Goal: Transaction & Acquisition: Purchase product/service

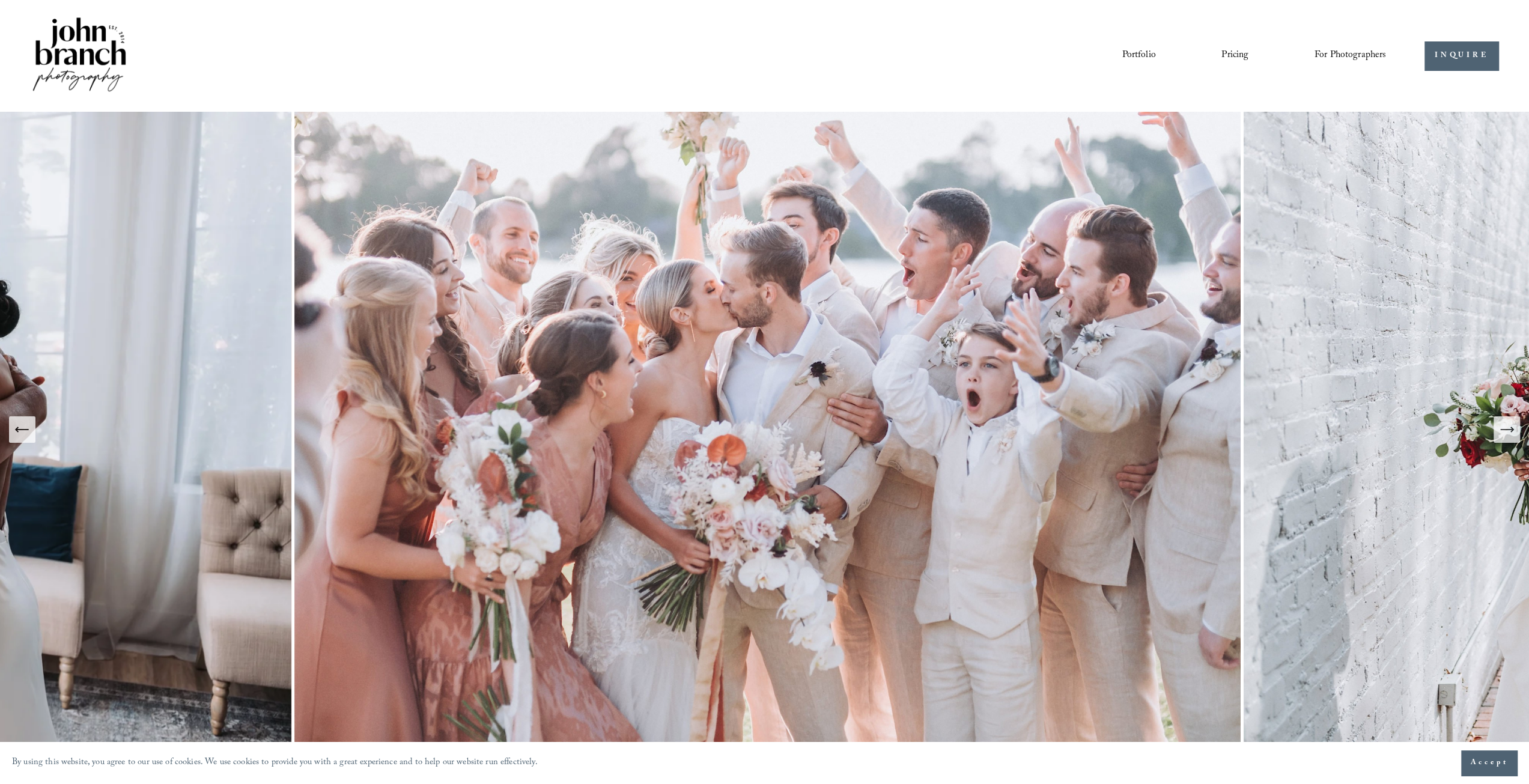
click at [0, 0] on span "Presets" at bounding box center [0, 0] width 0 height 0
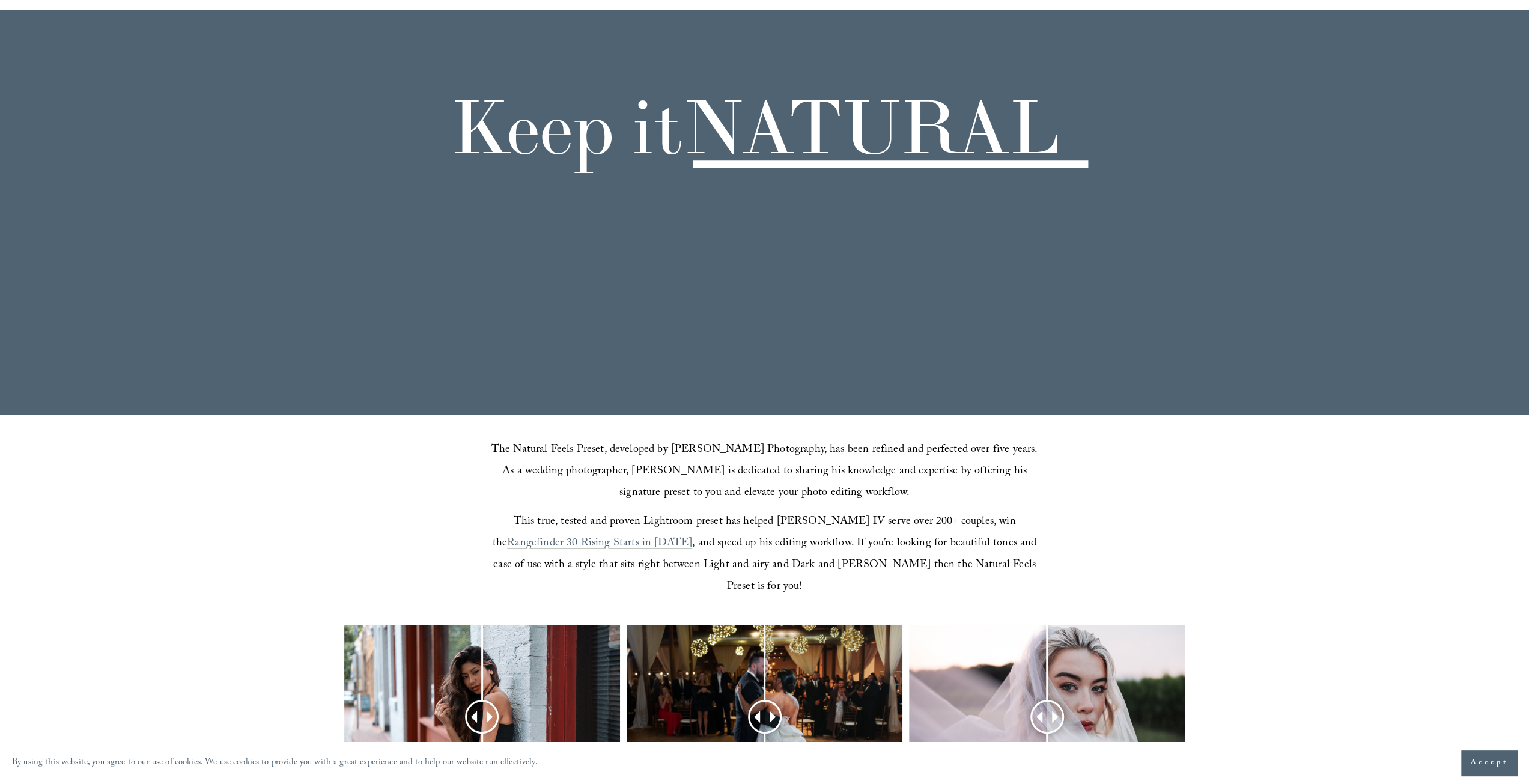
scroll to position [402, 0]
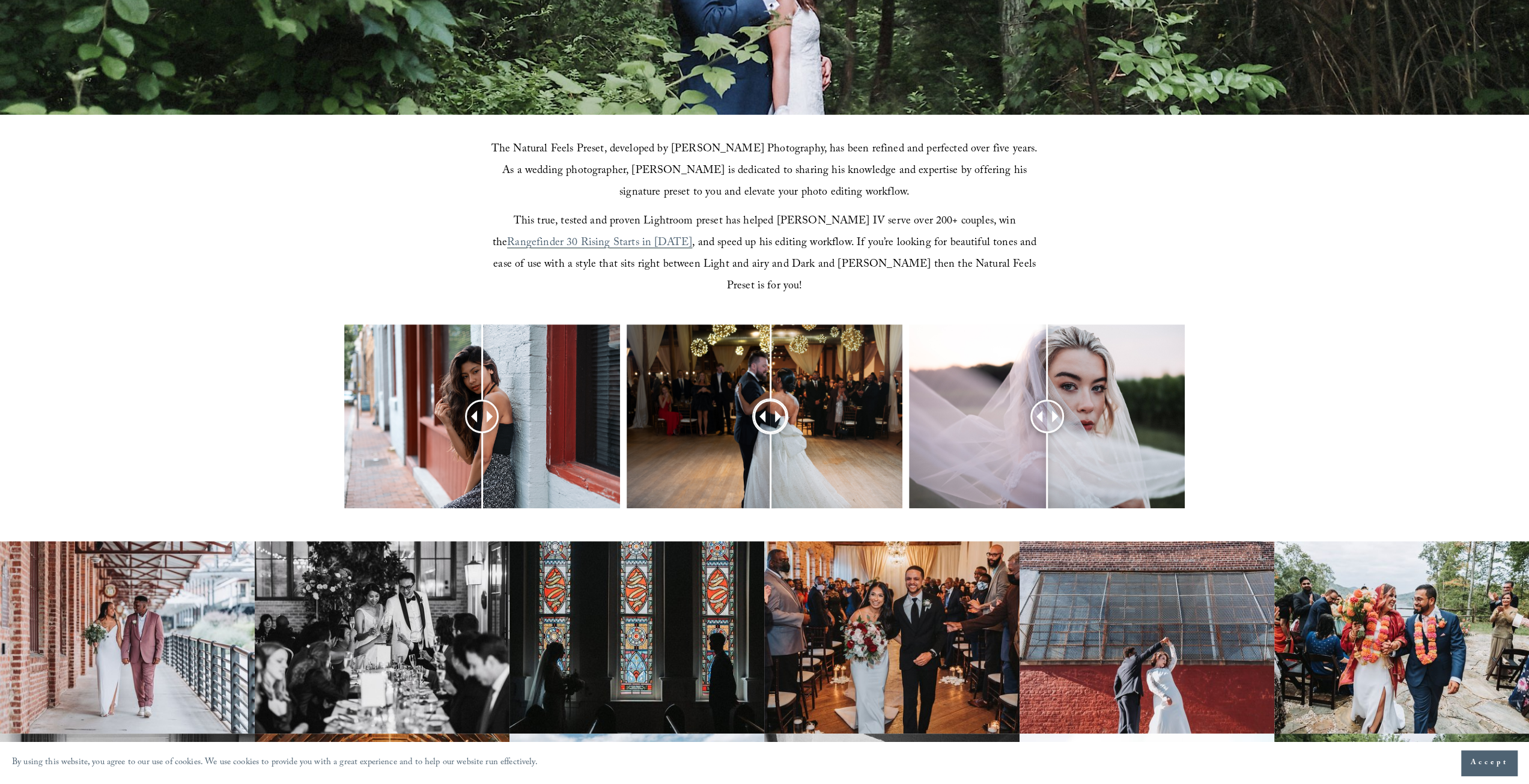
drag, startPoint x: 756, startPoint y: 394, endPoint x: 732, endPoint y: 362, distance: 40.0
click at [755, 401] on div at bounding box center [771, 416] width 31 height 31
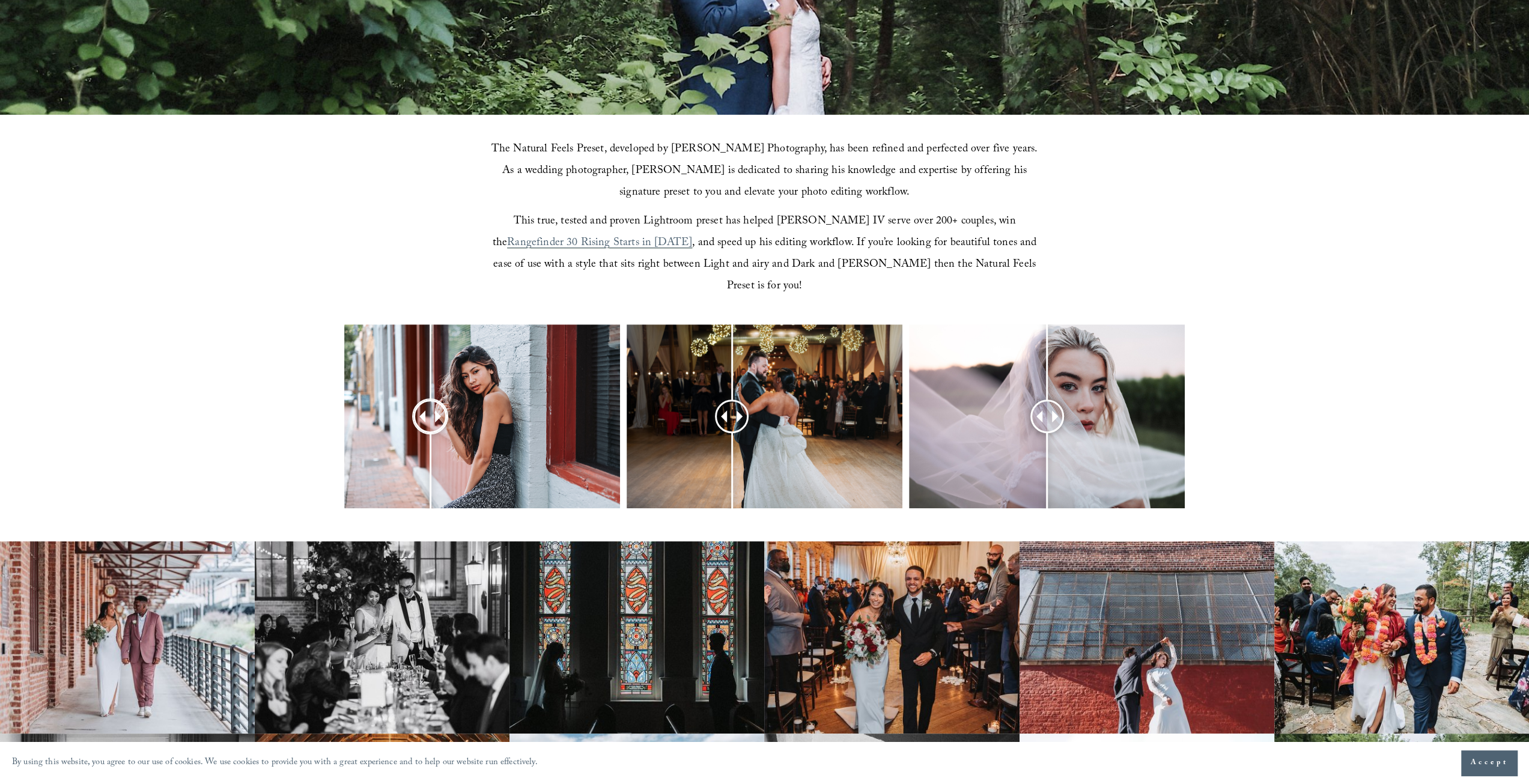
drag, startPoint x: 472, startPoint y: 394, endPoint x: 416, endPoint y: 388, distance: 56.3
click at [416, 401] on div at bounding box center [430, 416] width 31 height 31
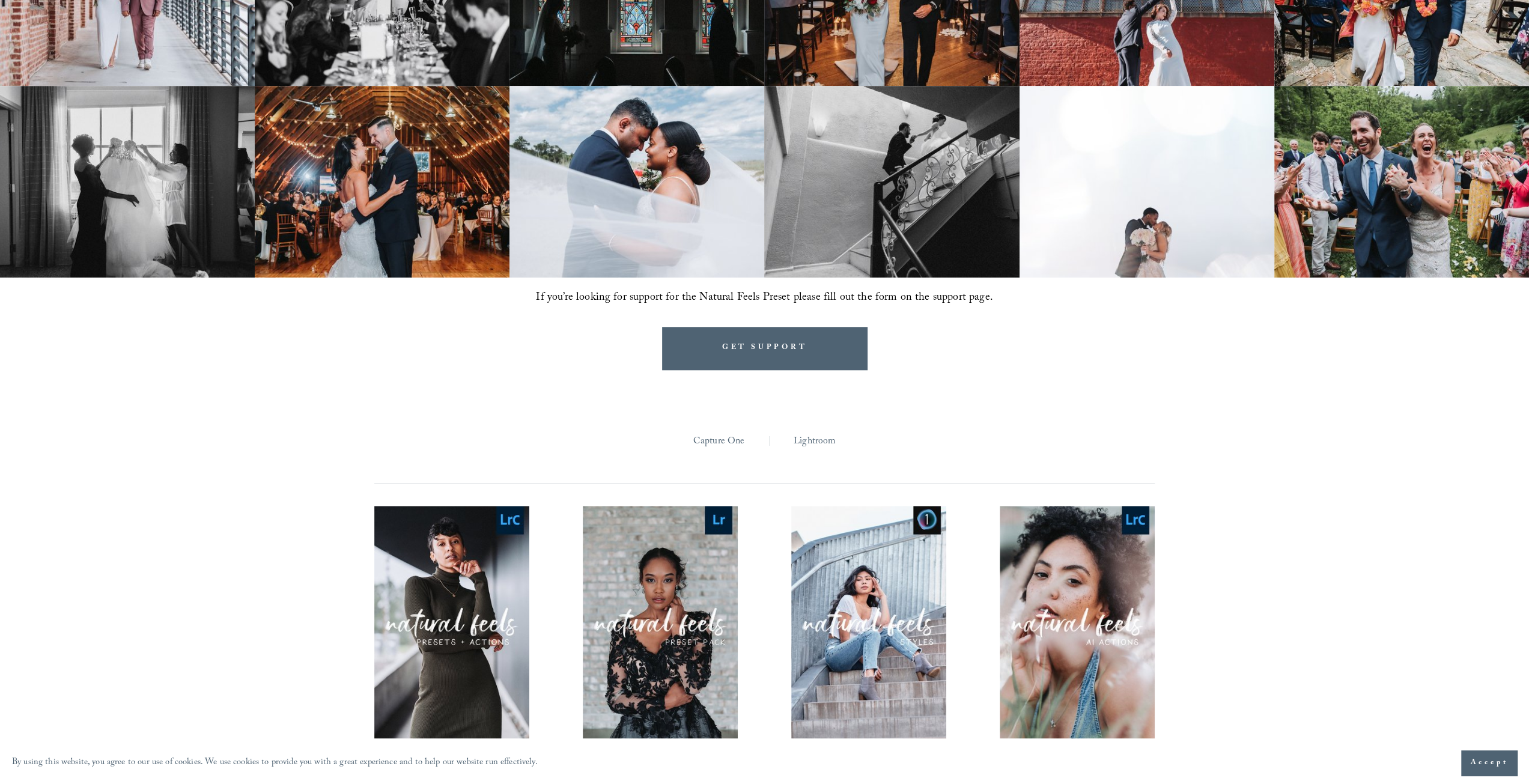
scroll to position [1003, 0]
